Goal: Information Seeking & Learning: Learn about a topic

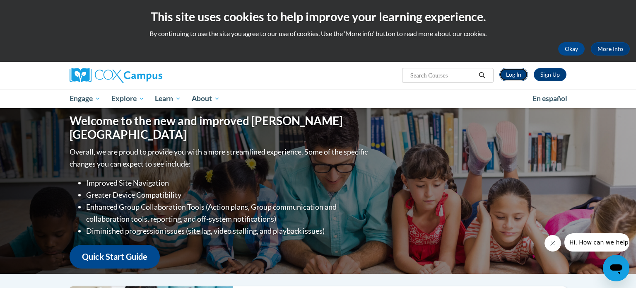
click at [507, 73] on link "Log In" at bounding box center [513, 74] width 29 height 13
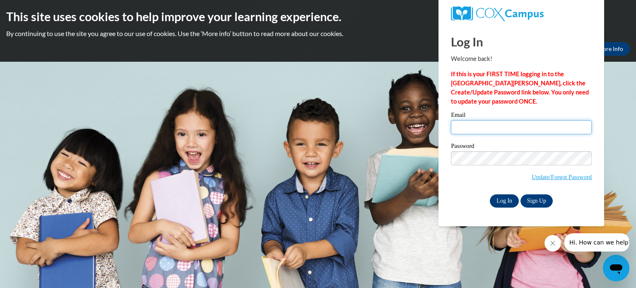
type input "millerkendra@aasd.k12.wi.us"
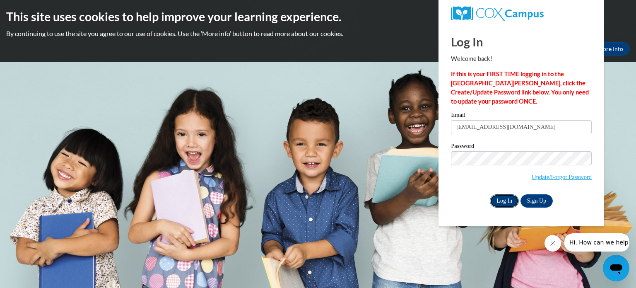
click at [513, 201] on input "Log In" at bounding box center [504, 200] width 29 height 13
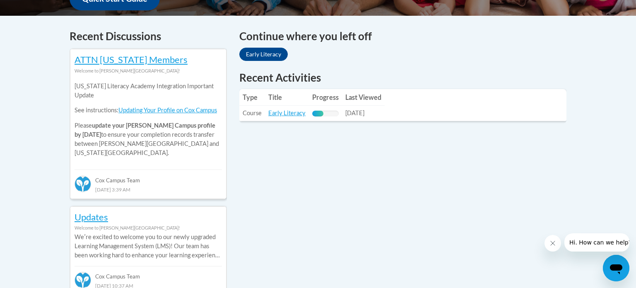
scroll to position [339, 0]
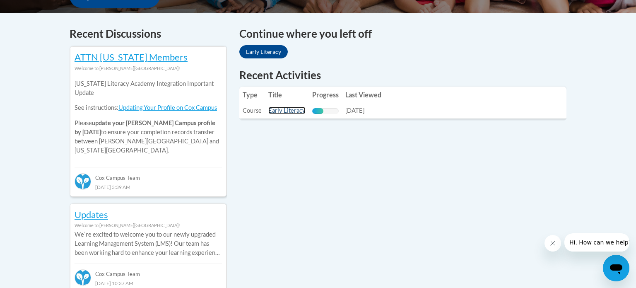
click at [278, 110] on link "Early Literacy" at bounding box center [286, 110] width 37 height 7
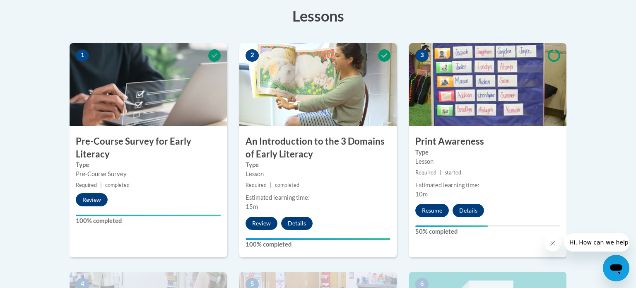
scroll to position [235, 0]
click at [439, 206] on button "Resume" at bounding box center [432, 210] width 34 height 13
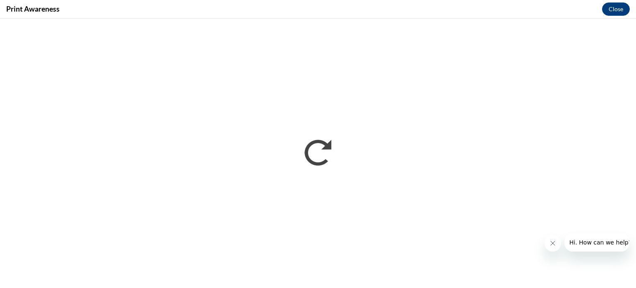
scroll to position [0, 0]
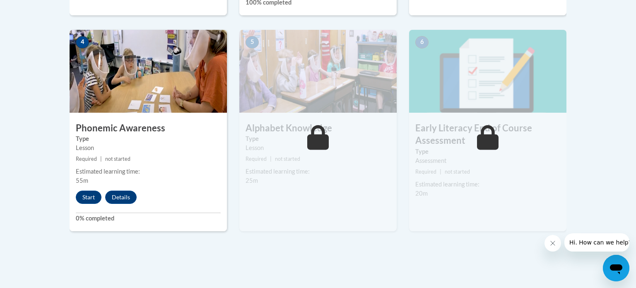
scroll to position [477, 0]
